Goal: Transaction & Acquisition: Purchase product/service

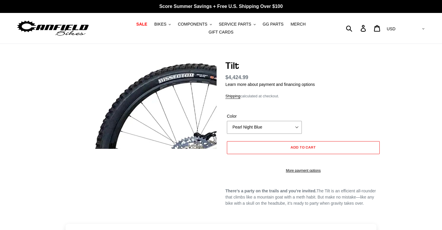
select select "highest-rating"
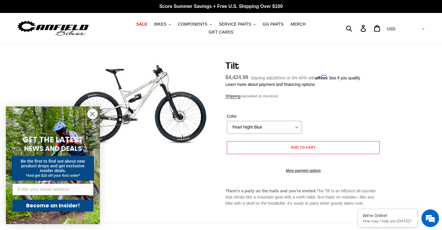
click at [90, 114] on circle "Close dialog" at bounding box center [93, 114] width 10 height 10
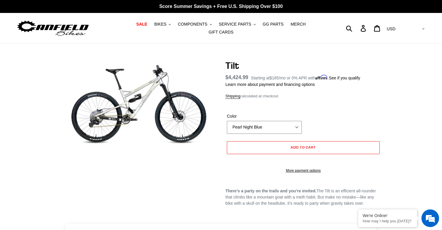
click at [294, 123] on select "Pearl Night Blue Stealth Silver" at bounding box center [264, 127] width 75 height 13
click at [227, 121] on select "Pearl Night Blue Stealth Silver" at bounding box center [264, 127] width 75 height 13
click at [296, 121] on select "Pearl Night Blue Stealth Silver" at bounding box center [264, 127] width 75 height 13
select select "Pearl Night Blue"
click at [227, 121] on select "Pearl Night Blue Stealth Silver" at bounding box center [264, 127] width 75 height 13
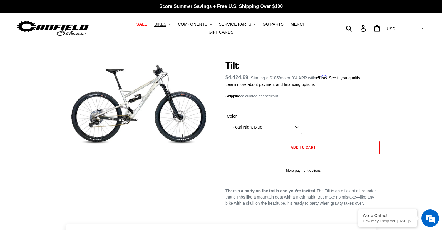
click at [331, 114] on div "Color Pearl Night Blue Stealth Silver" at bounding box center [303, 125] width 156 height 24
click at [154, 25] on span "BIKES" at bounding box center [160, 24] width 12 height 5
click at [158, 28] on button "BIKES .cls-1{fill:#231f20}" at bounding box center [162, 24] width 22 height 8
click at [155, 27] on span "BIKES" at bounding box center [160, 24] width 12 height 5
click at [154, 27] on span "BIKES" at bounding box center [160, 24] width 12 height 5
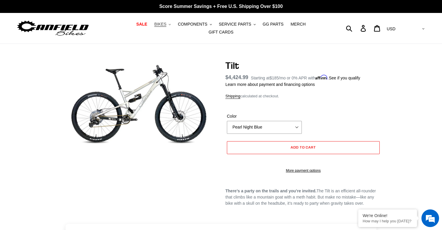
click at [154, 27] on span "BIKES" at bounding box center [160, 24] width 12 height 5
click at [136, 27] on span "SALE" at bounding box center [141, 24] width 11 height 5
click at [154, 26] on span "BIKES" at bounding box center [160, 24] width 12 height 5
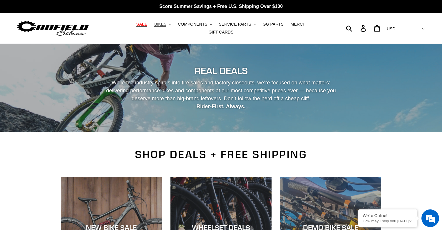
click at [151, 28] on button "BIKES .cls-1{fill:#231f20}" at bounding box center [162, 24] width 22 height 8
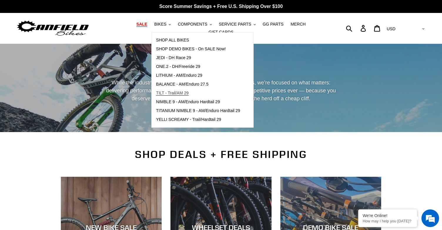
click at [157, 95] on span "TILT - Trail/AM 29" at bounding box center [172, 92] width 33 height 5
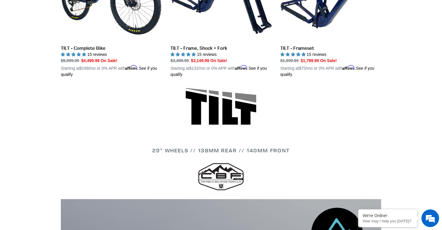
scroll to position [147, 0]
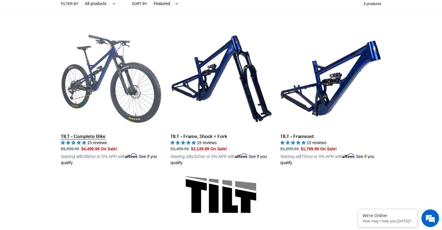
click at [111, 83] on link "TILT - Complete Bike" at bounding box center [111, 97] width 101 height 138
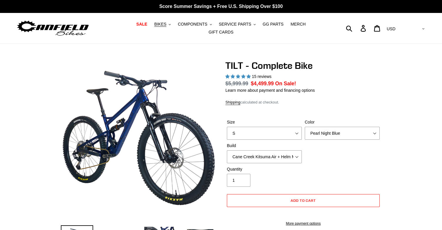
select select "highest-rating"
click at [129, 126] on img at bounding box center [166, 163] width 602 height 602
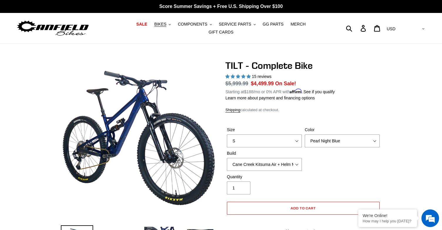
scroll to position [88, 0]
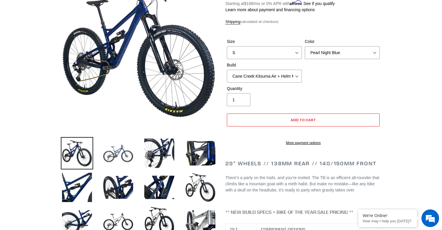
click at [120, 150] on img at bounding box center [118, 153] width 32 height 32
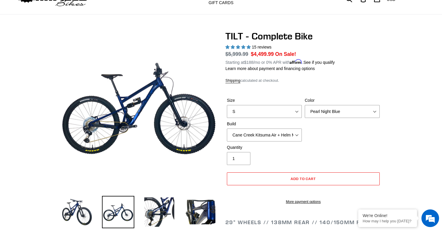
scroll to position [0, 0]
